Goal: Information Seeking & Learning: Compare options

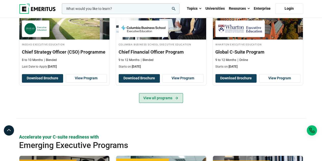
scroll to position [229, 0]
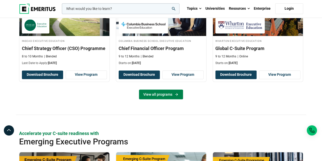
click at [157, 93] on link "View all programs" at bounding box center [161, 94] width 44 height 10
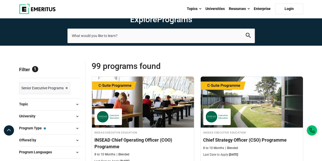
scroll to position [25, 0]
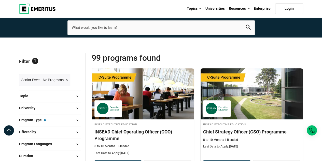
click at [58, 119] on button "Program Type — Senior Executive Programs" at bounding box center [50, 120] width 62 height 8
click at [76, 119] on span at bounding box center [78, 120] width 8 height 8
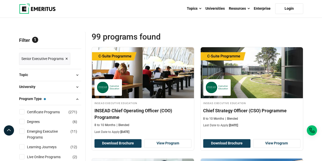
scroll to position [76, 0]
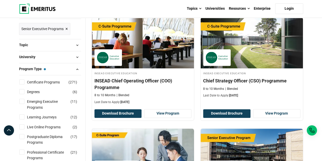
click at [23, 81] on input "Certificate Programs ( 271 )" at bounding box center [21, 81] width 5 height 5
checkbox input "true"
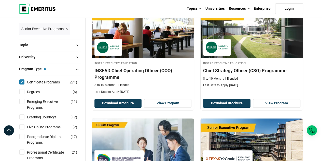
scroll to position [123, 0]
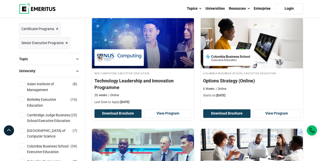
click at [78, 71] on span at bounding box center [78, 71] width 8 height 8
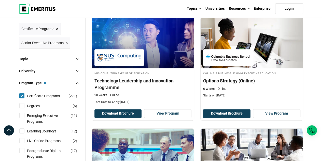
click at [77, 59] on span at bounding box center [78, 59] width 8 height 8
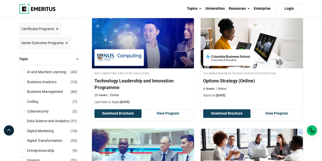
click at [77, 59] on span at bounding box center [78, 59] width 8 height 8
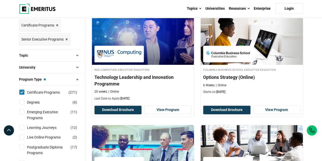
scroll to position [127, 0]
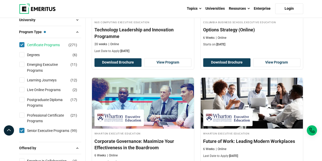
click at [27, 43] on link "Certificate Programs" at bounding box center [48, 45] width 43 height 6
checkbox input "false"
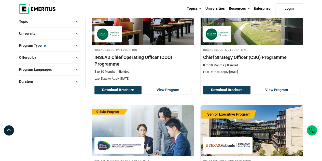
scroll to position [102, 0]
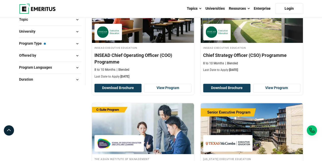
click at [78, 65] on span at bounding box center [78, 68] width 8 height 8
click at [23, 80] on input "English ( 78 )" at bounding box center [21, 80] width 5 height 5
checkbox input "true"
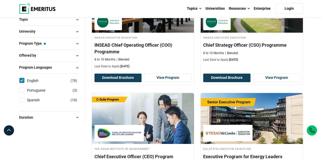
click at [77, 67] on span at bounding box center [78, 68] width 8 height 8
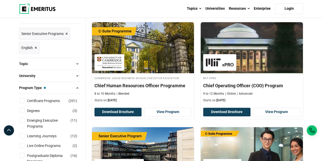
scroll to position [76, 0]
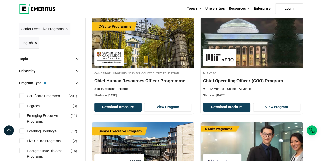
click at [77, 81] on span at bounding box center [78, 83] width 8 height 8
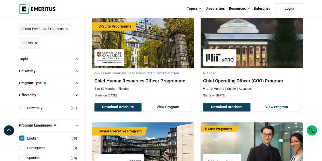
click at [79, 70] on span at bounding box center [78, 71] width 8 height 8
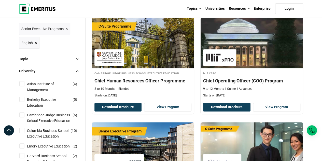
click at [79, 70] on span at bounding box center [78, 71] width 8 height 8
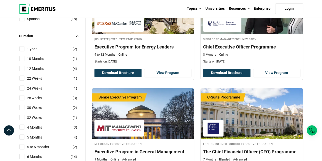
scroll to position [204, 0]
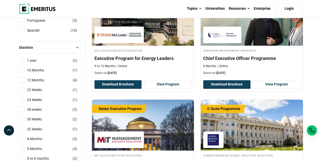
click at [22, 88] on input "22 Weeks ( 1 )" at bounding box center [21, 89] width 5 height 5
checkbox input "true"
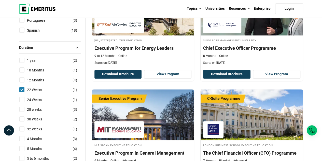
click at [21, 99] on input "24 Weeks ( 1 )" at bounding box center [21, 99] width 5 height 5
checkbox input "true"
click at [20, 108] on input "28 weeks ( 3 )" at bounding box center [21, 108] width 5 height 5
checkbox input "true"
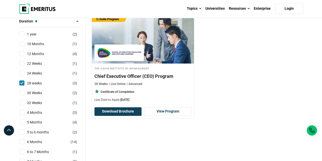
scroll to position [204, 0]
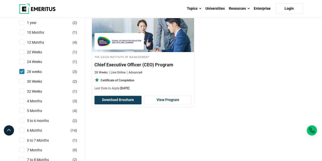
click at [23, 61] on input "24 Weeks ( 1 )" at bounding box center [21, 61] width 5 height 5
checkbox input "true"
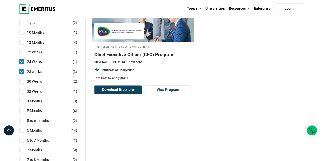
click at [21, 52] on input "22 Weeks ( 1 )" at bounding box center [21, 51] width 5 height 5
checkbox input "true"
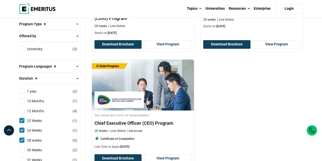
scroll to position [127, 0]
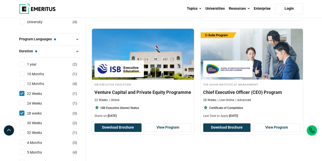
scroll to position [204, 0]
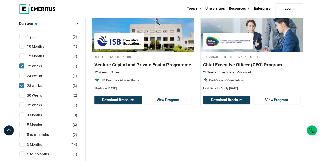
click at [24, 74] on input "24 Weeks ( 1 )" at bounding box center [21, 75] width 5 height 5
checkbox input "true"
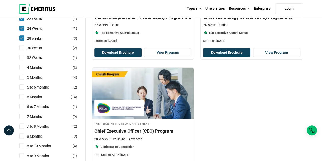
scroll to position [280, 0]
